Goal: Information Seeking & Learning: Learn about a topic

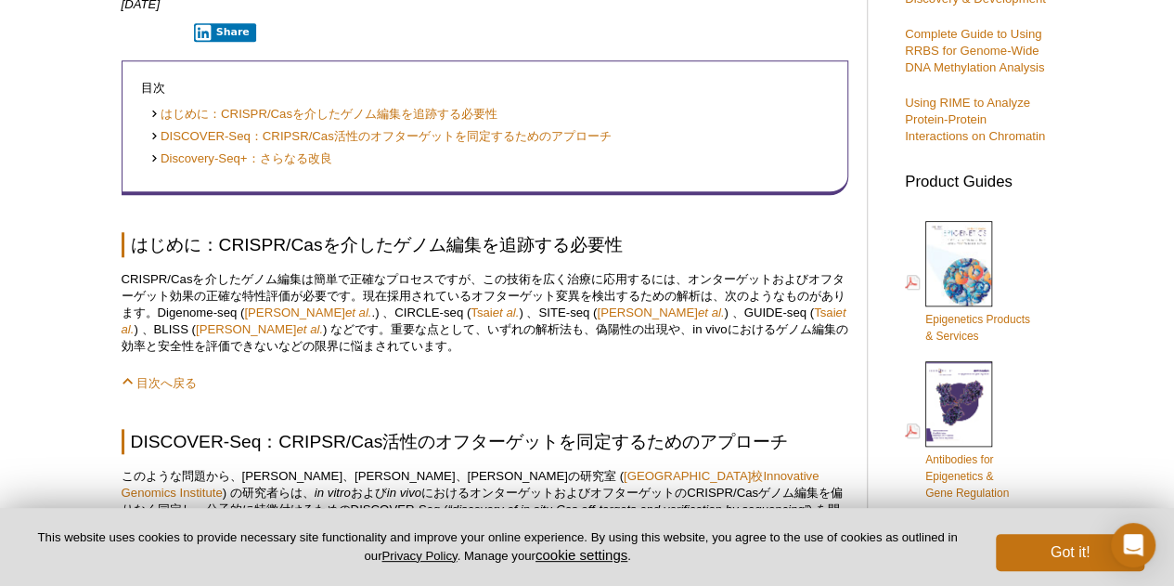
scroll to position [672, 0]
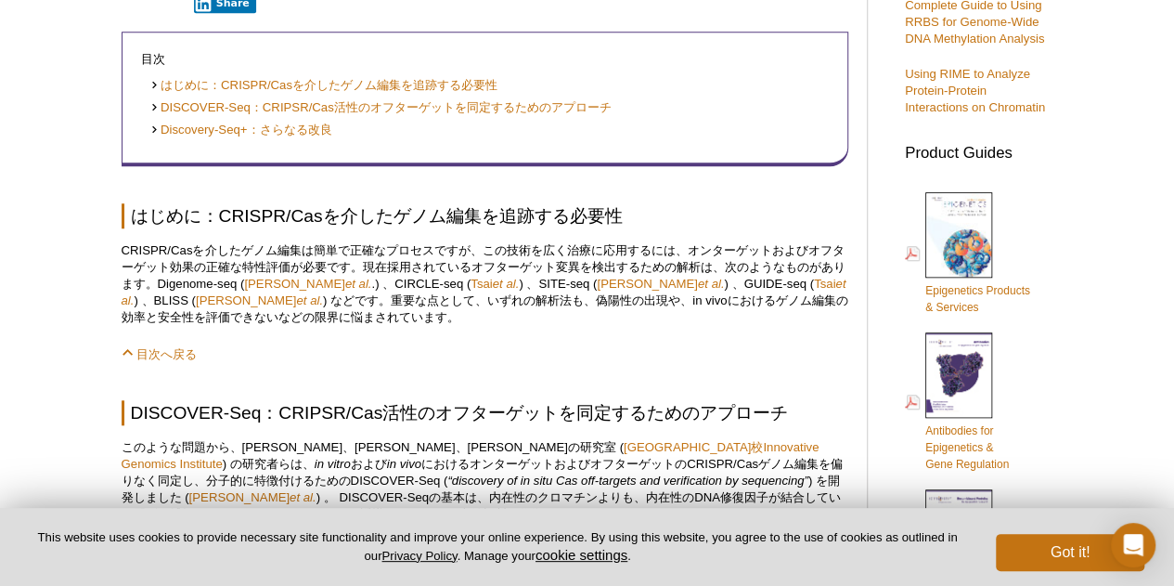
click at [368, 360] on p "目次へ戻る" at bounding box center [485, 353] width 727 height 19
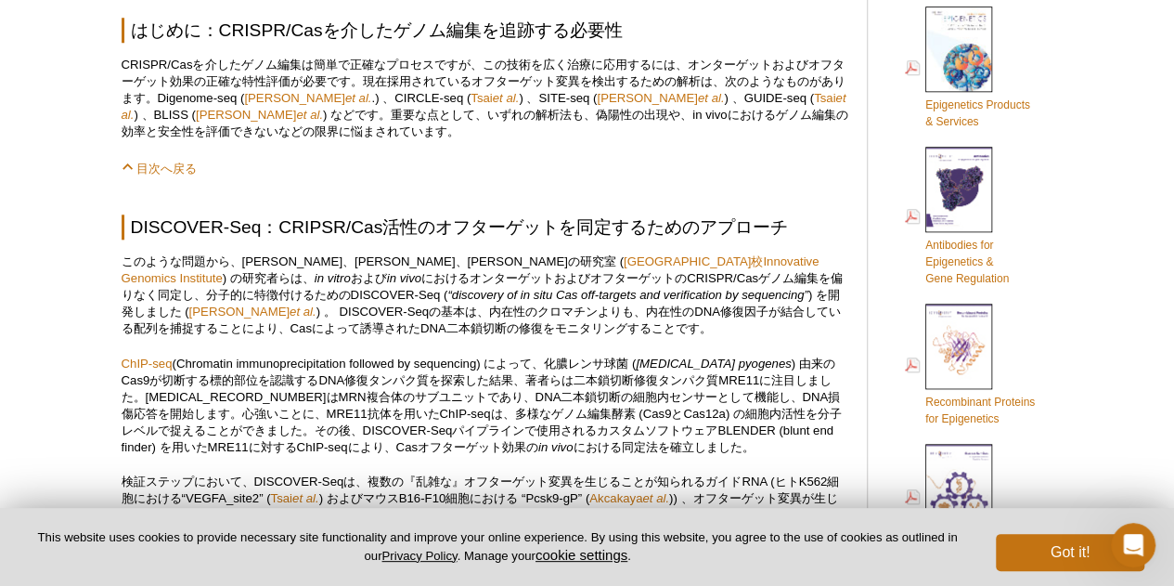
scroll to position [923, 0]
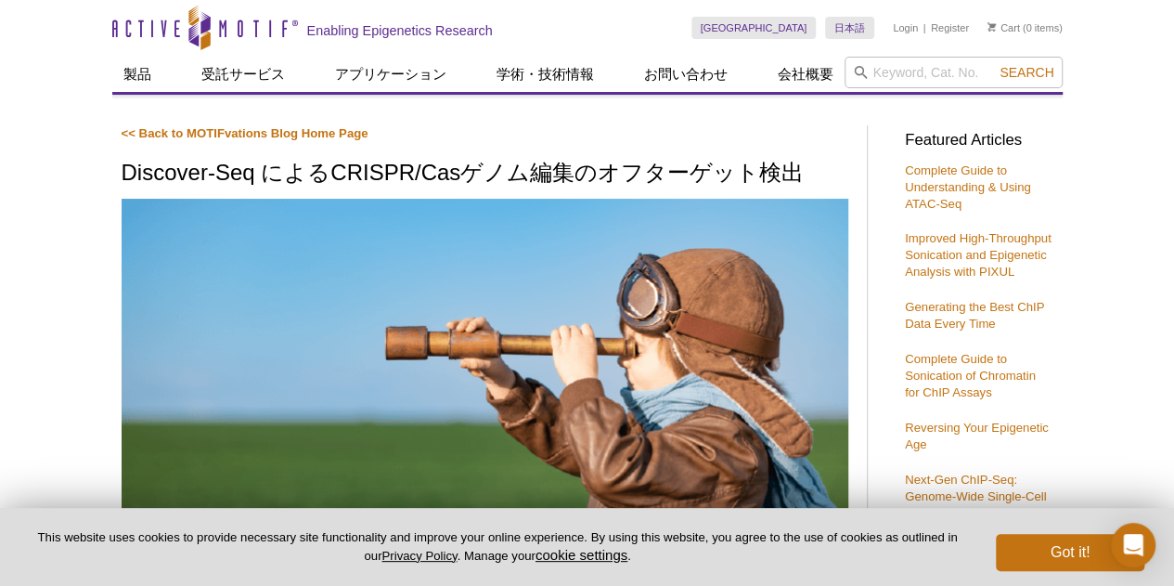
scroll to position [459, 0]
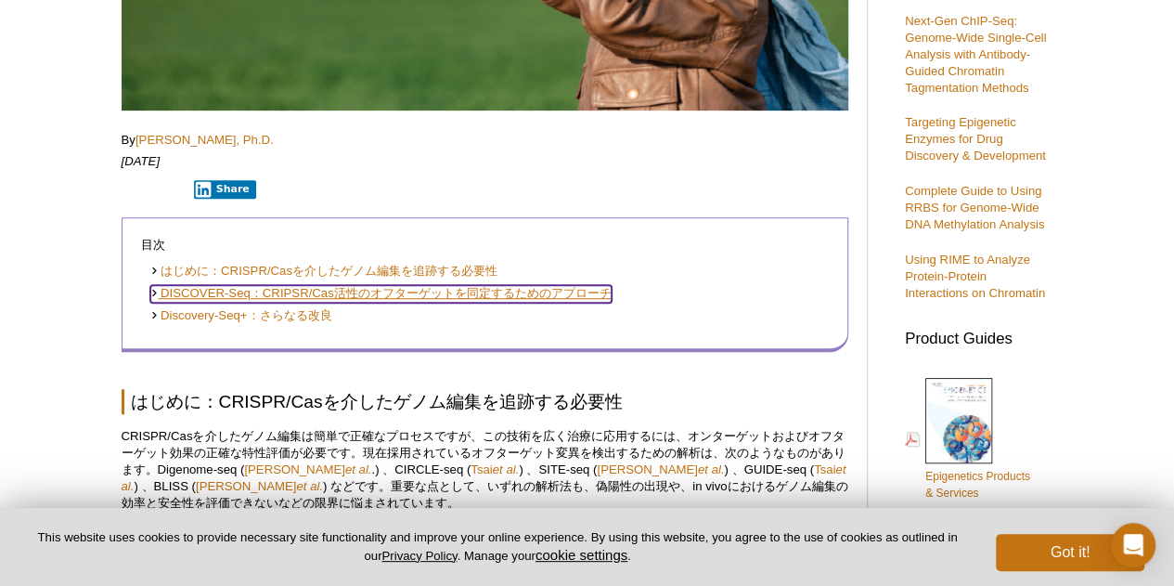
click at [375, 293] on link "DISCOVER-Seq：CRIPSR/Cas活性のオフターゲットを同定するためのアプローチ" at bounding box center [380, 294] width 461 height 18
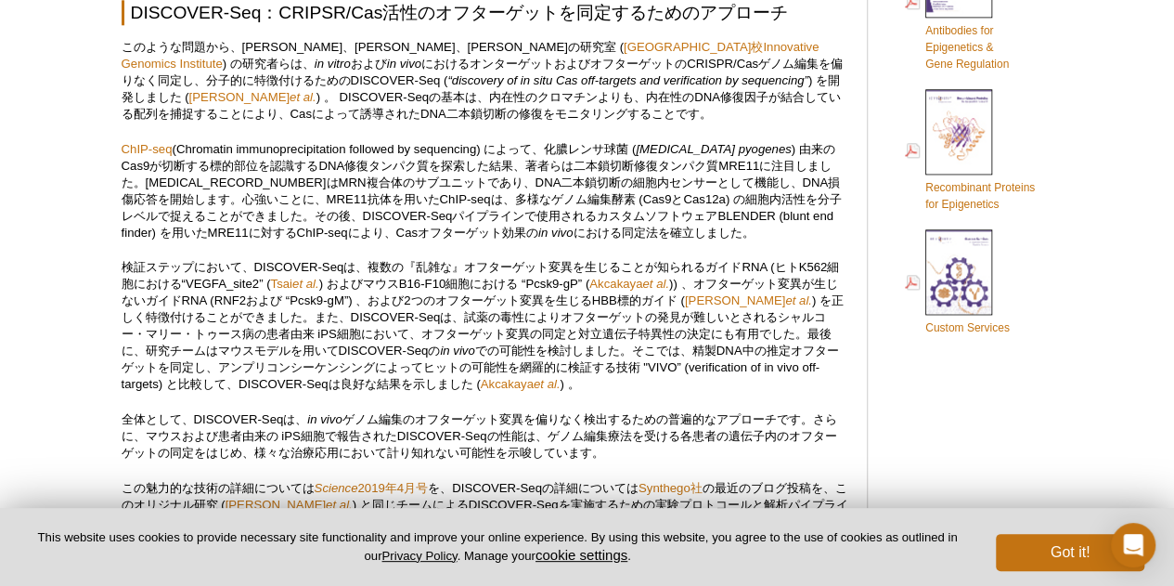
scroll to position [952, 0]
